Goal: Information Seeking & Learning: Learn about a topic

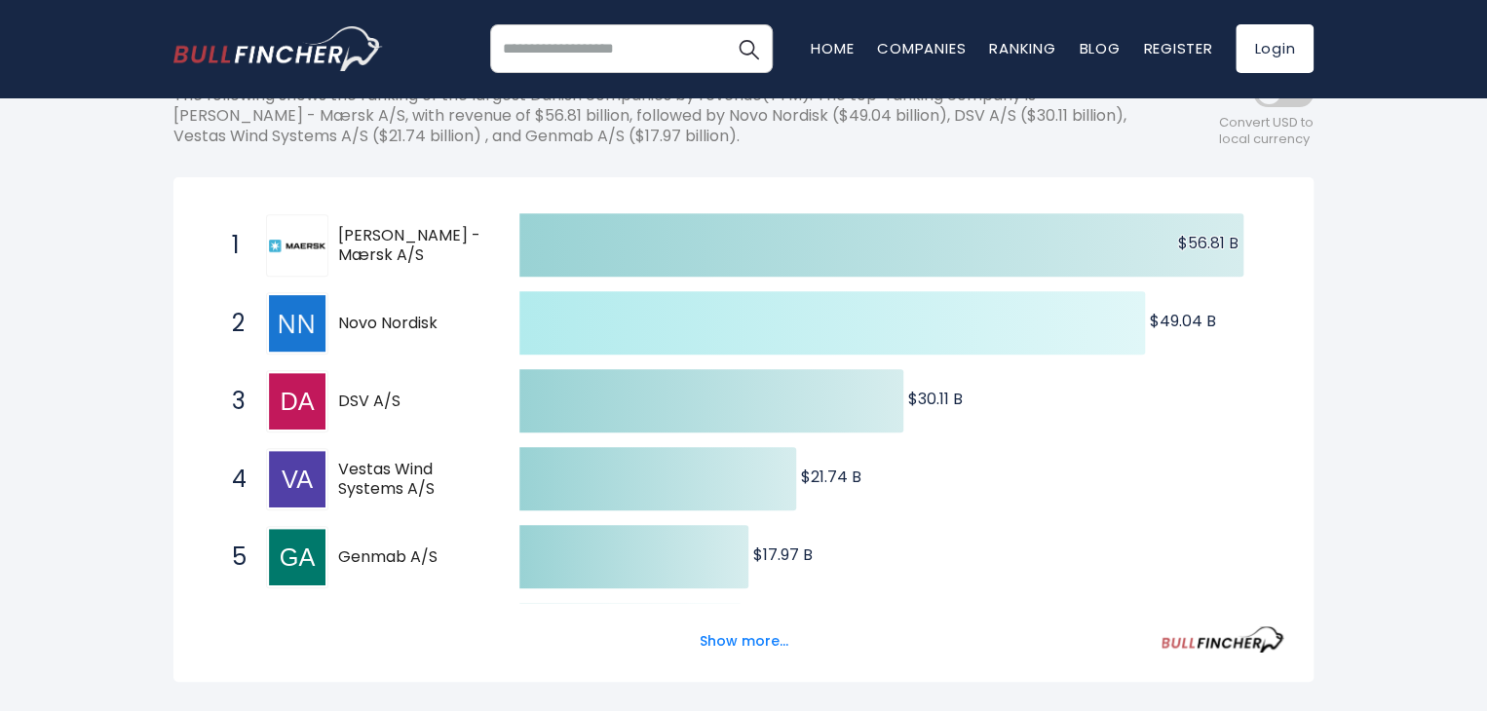
scroll to position [285, 0]
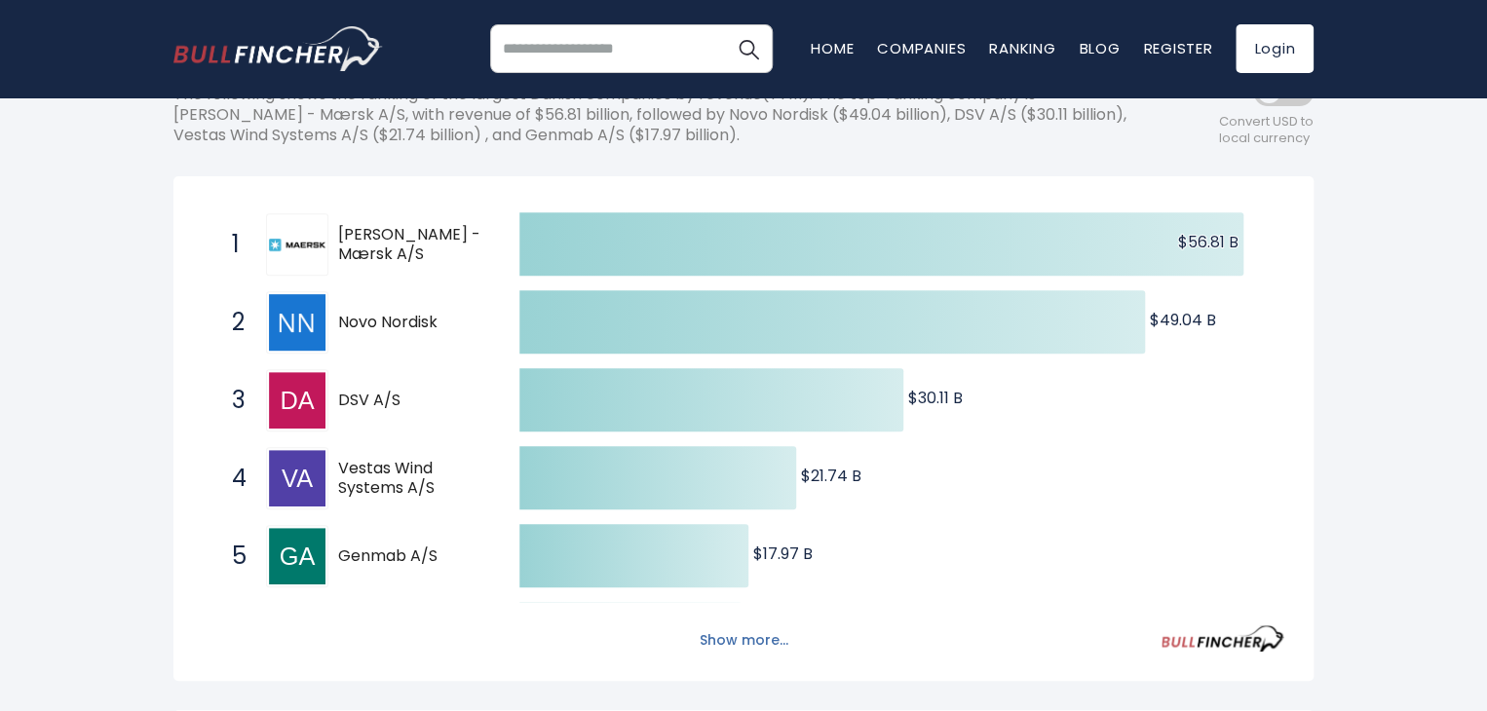
click at [741, 630] on button "Show more..." at bounding box center [744, 641] width 112 height 32
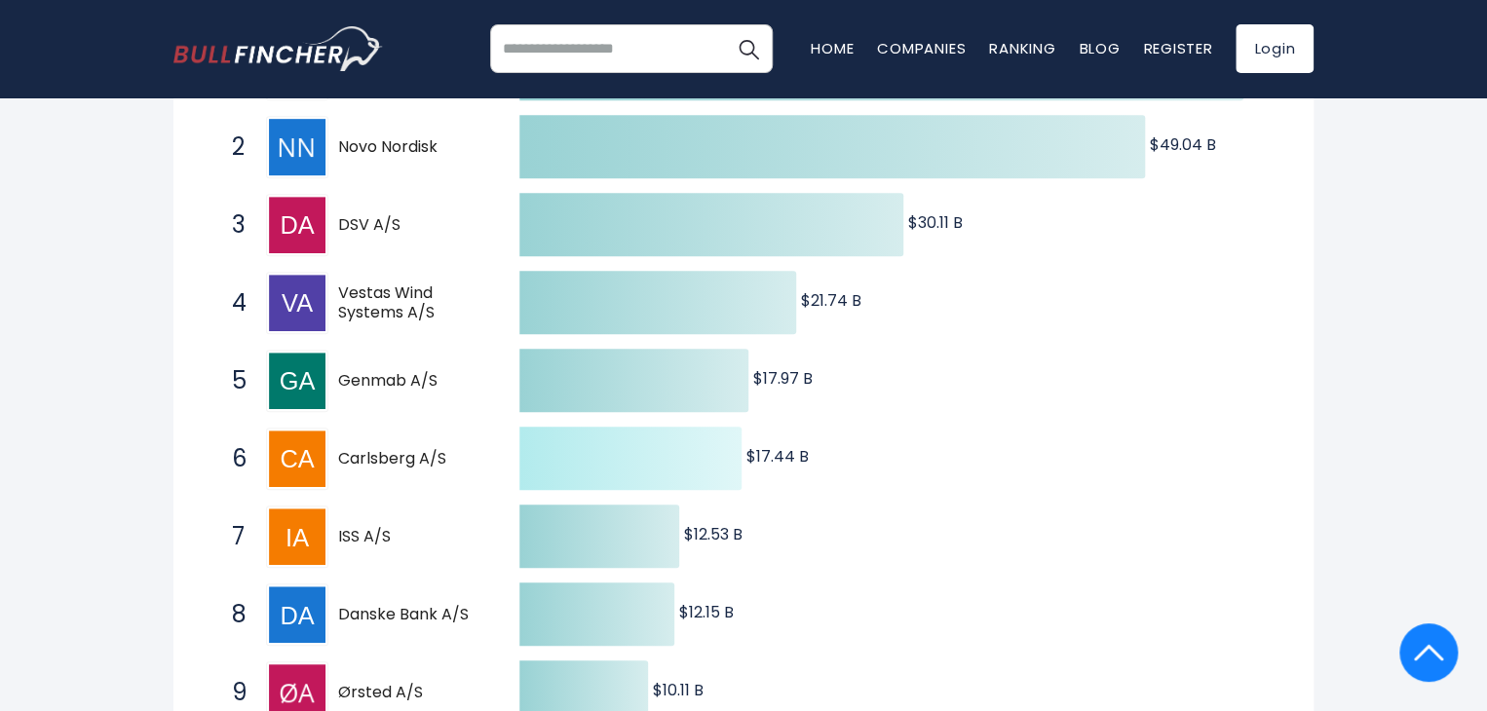
scroll to position [459, 0]
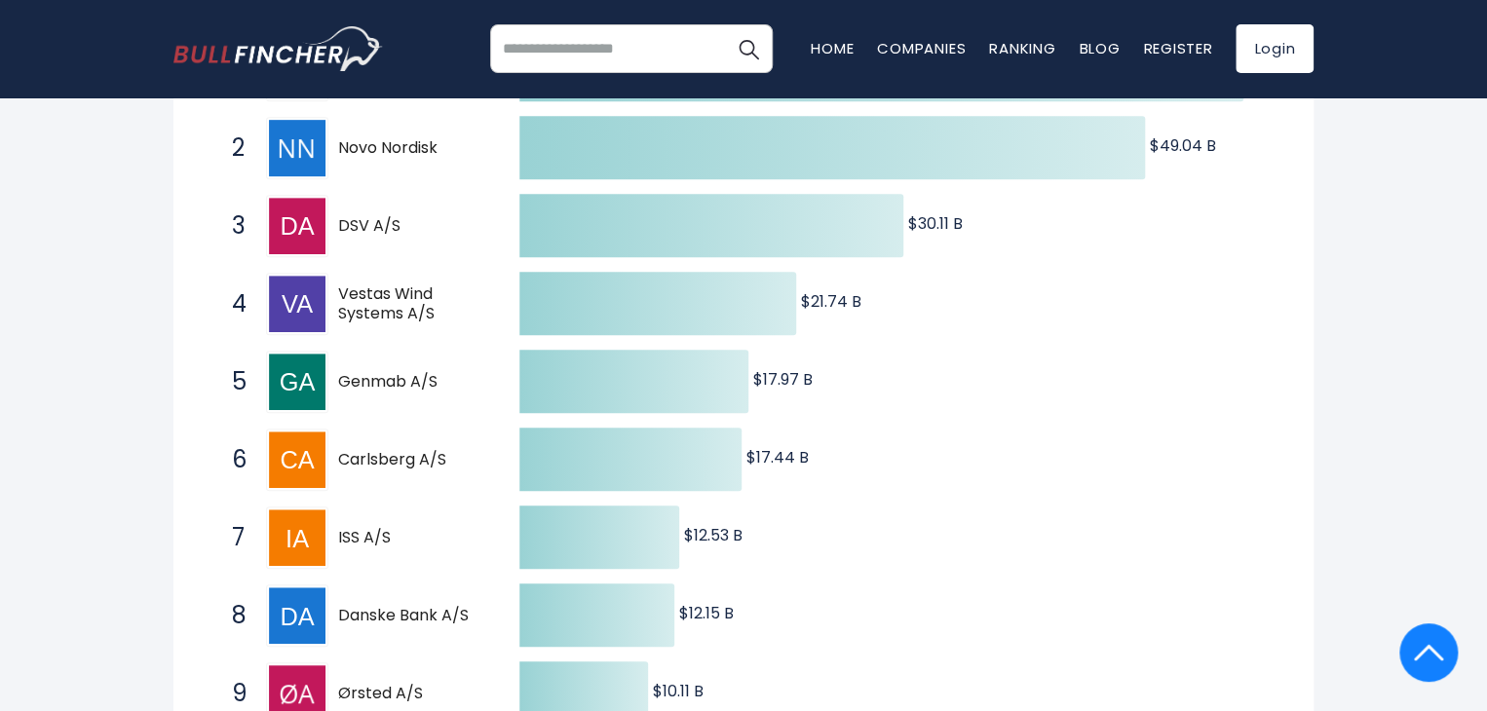
drag, startPoint x: 441, startPoint y: 379, endPoint x: 351, endPoint y: 383, distance: 89.7
click at [351, 383] on span "Genmab A/S" at bounding box center [411, 382] width 147 height 20
drag, startPoint x: 342, startPoint y: 380, endPoint x: 442, endPoint y: 383, distance: 100.4
click at [442, 383] on span "Genmab A/S" at bounding box center [411, 382] width 147 height 20
click at [382, 379] on span "Genmab A/S" at bounding box center [411, 382] width 147 height 20
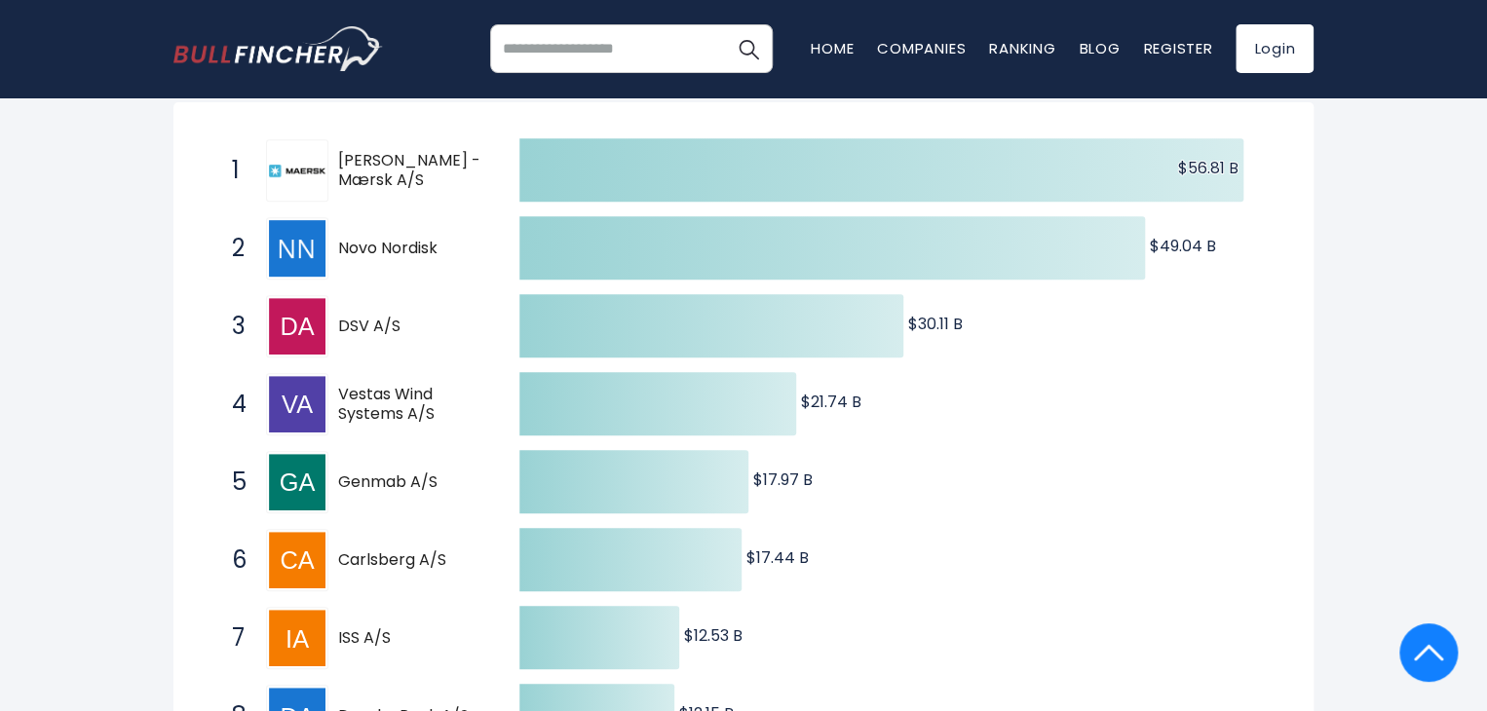
scroll to position [358, 0]
drag, startPoint x: 341, startPoint y: 326, endPoint x: 377, endPoint y: 330, distance: 36.3
click at [377, 330] on span "DSV A/S" at bounding box center [411, 328] width 147 height 20
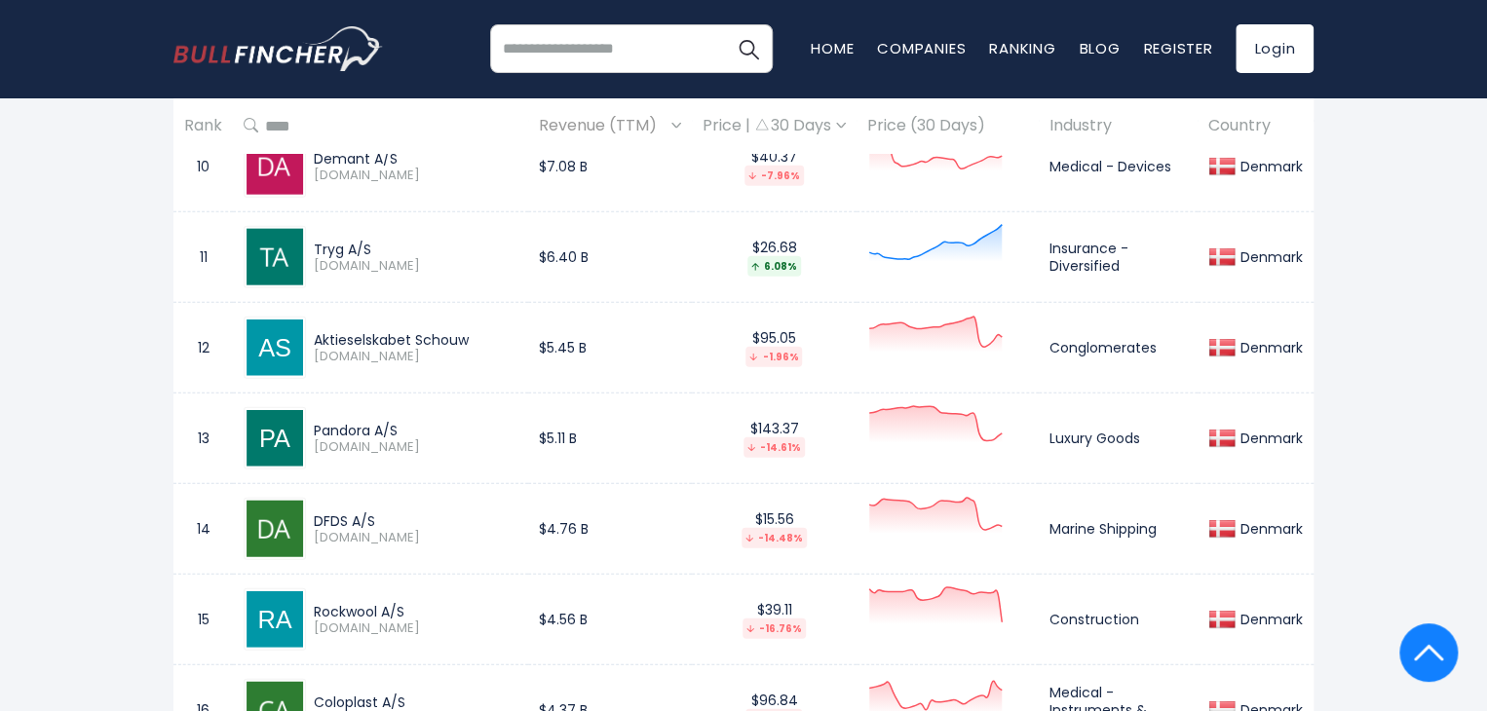
scroll to position [2194, 0]
click at [672, 123] on img at bounding box center [677, 126] width 10 height 6
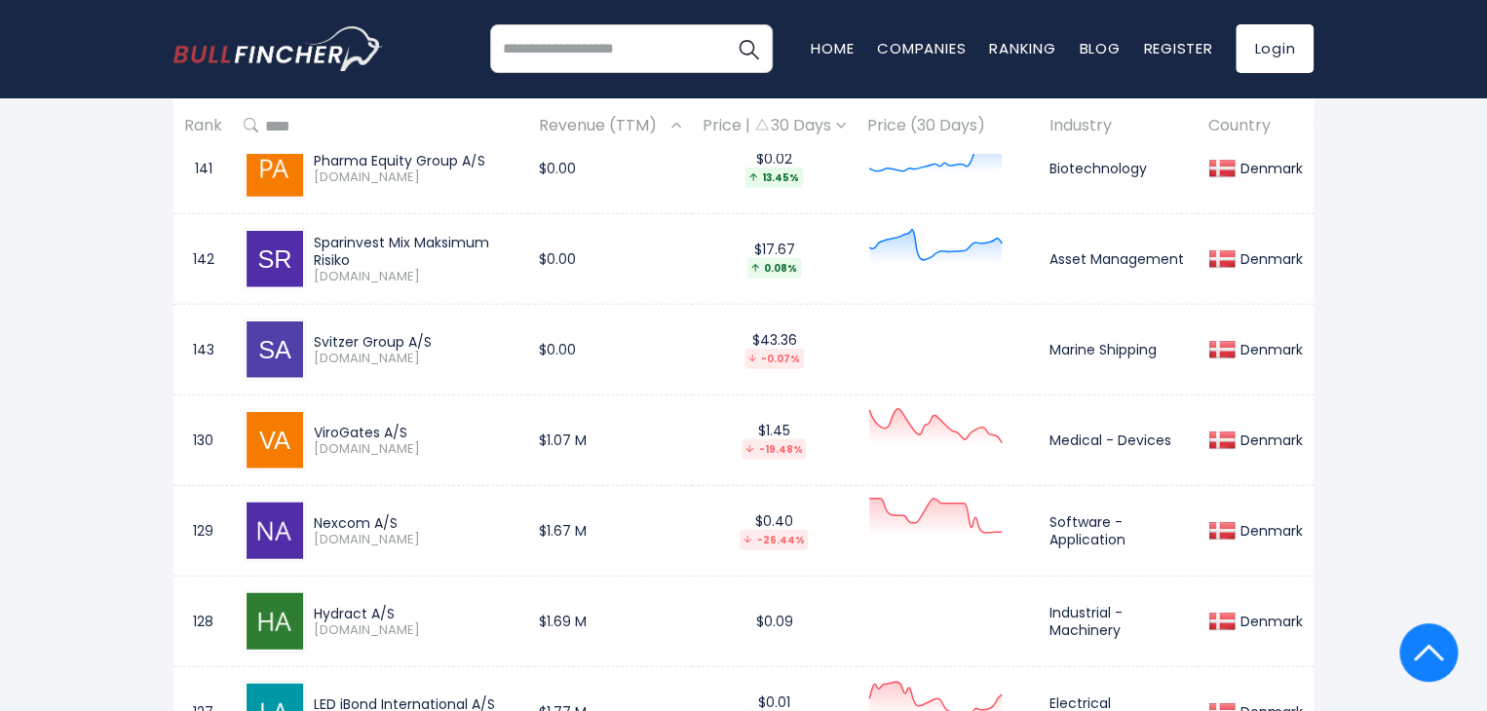
click at [671, 123] on div "Revenue (TTM)" at bounding box center [610, 126] width 142 height 30
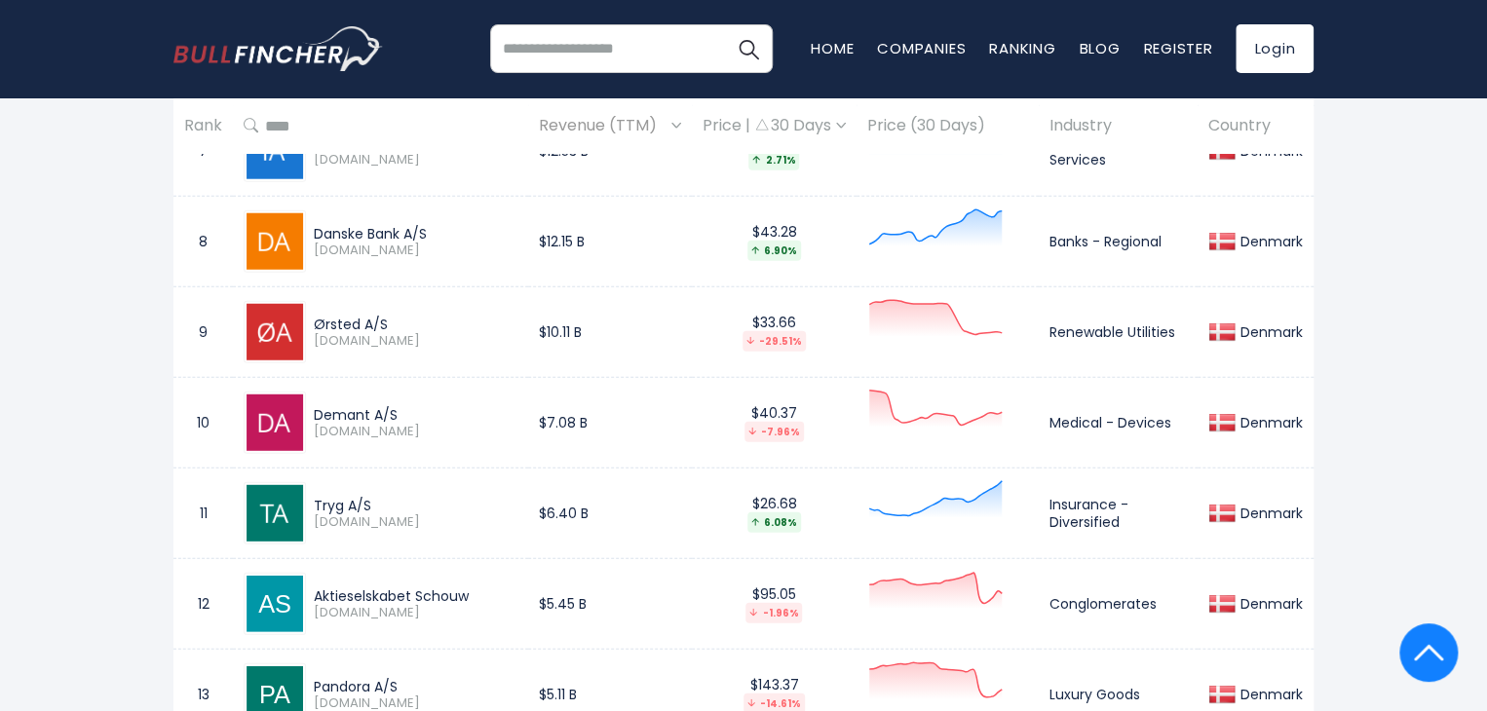
scroll to position [2481, 0]
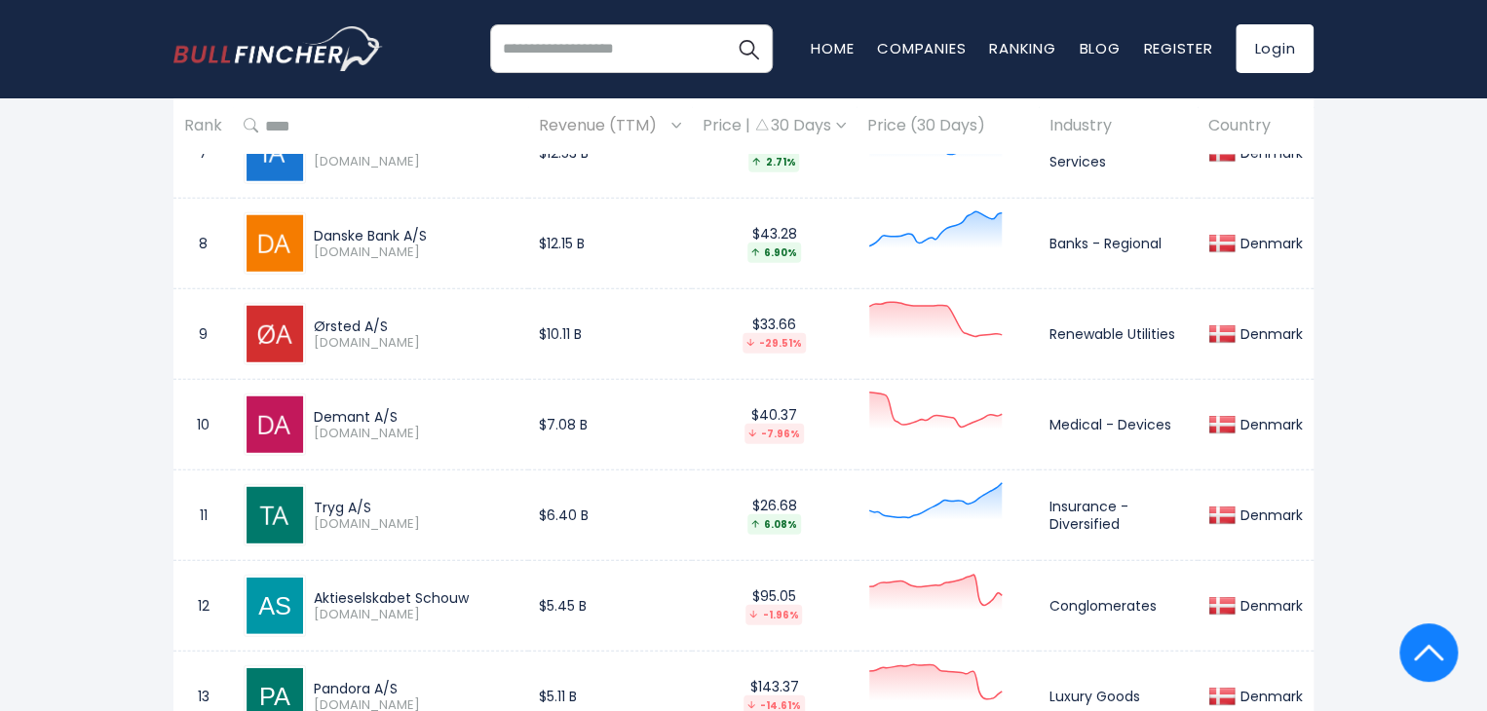
click at [1234, 128] on th "Country" at bounding box center [1256, 126] width 116 height 58
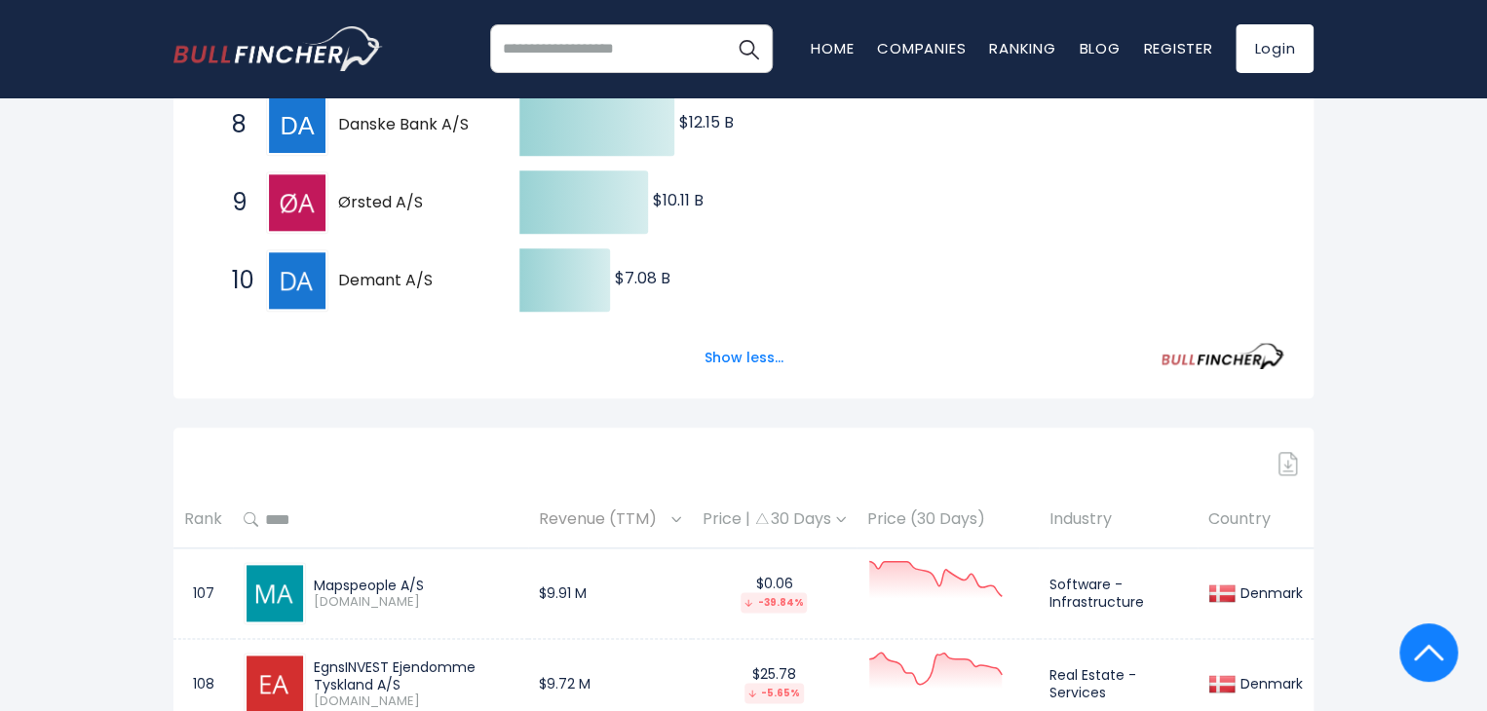
scroll to position [954, 0]
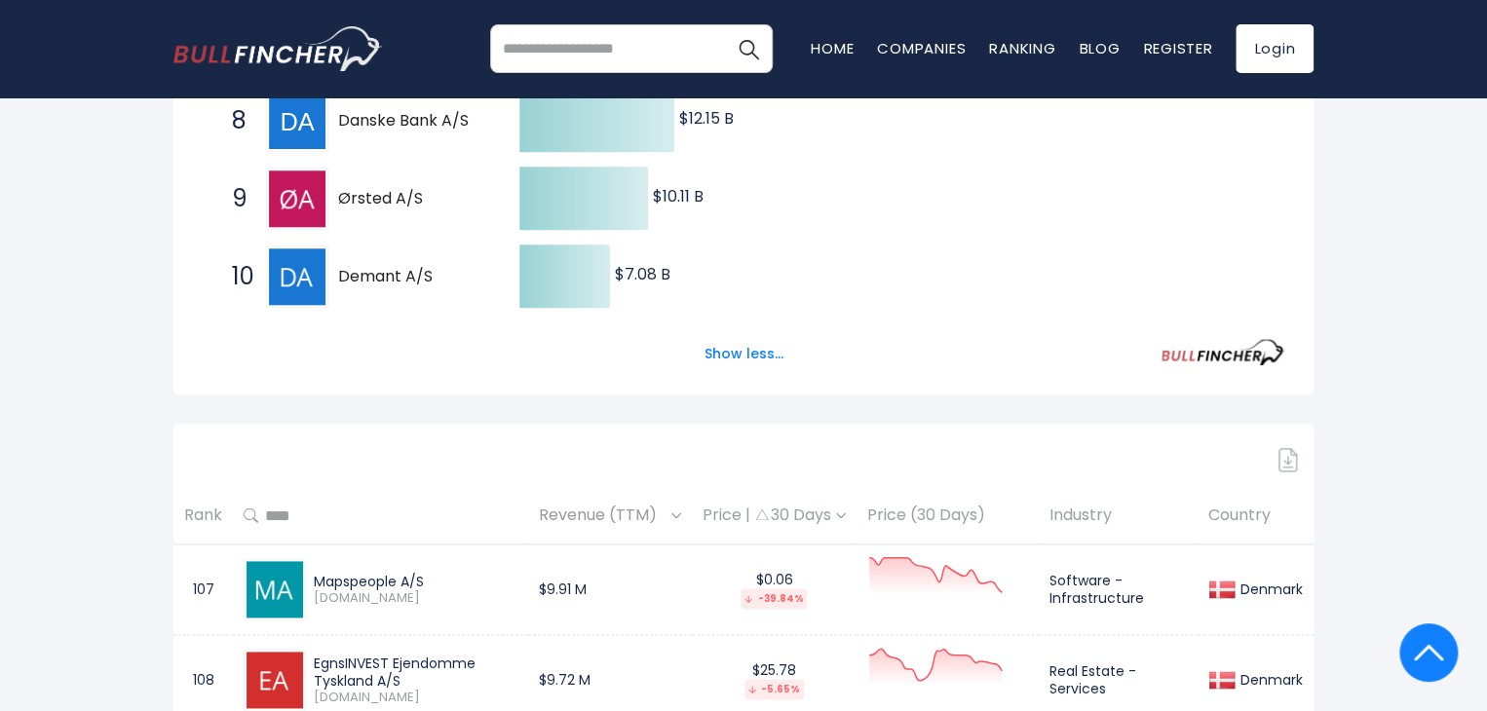
click at [1247, 513] on th "Country" at bounding box center [1256, 516] width 116 height 58
